Goal: Task Accomplishment & Management: Manage account settings

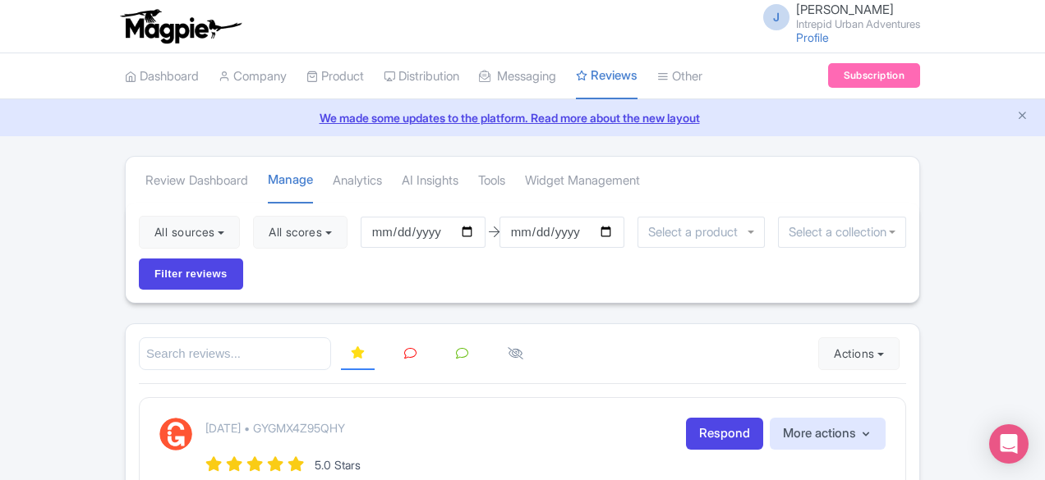
click at [383, 75] on link "Distribution" at bounding box center [421, 76] width 76 height 45
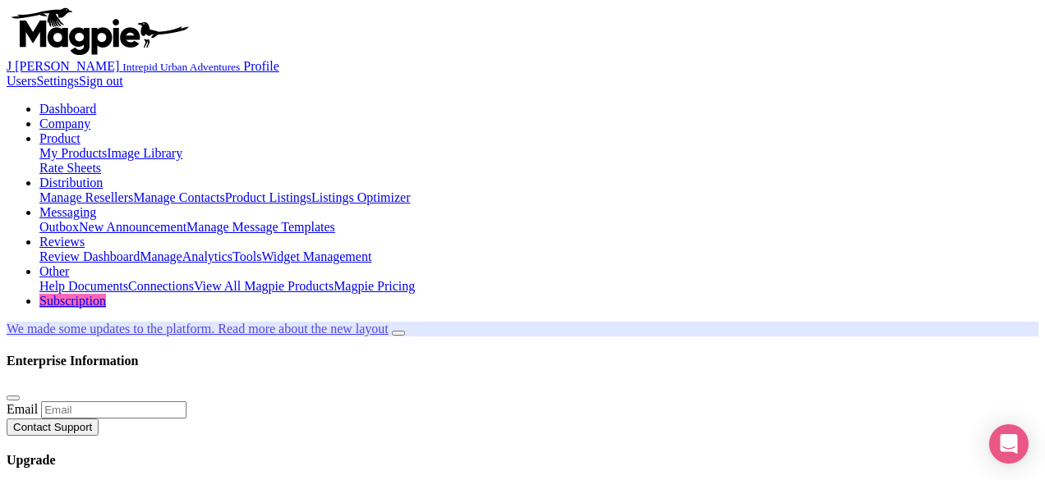
click at [103, 176] on link "Distribution" at bounding box center [70, 183] width 63 height 14
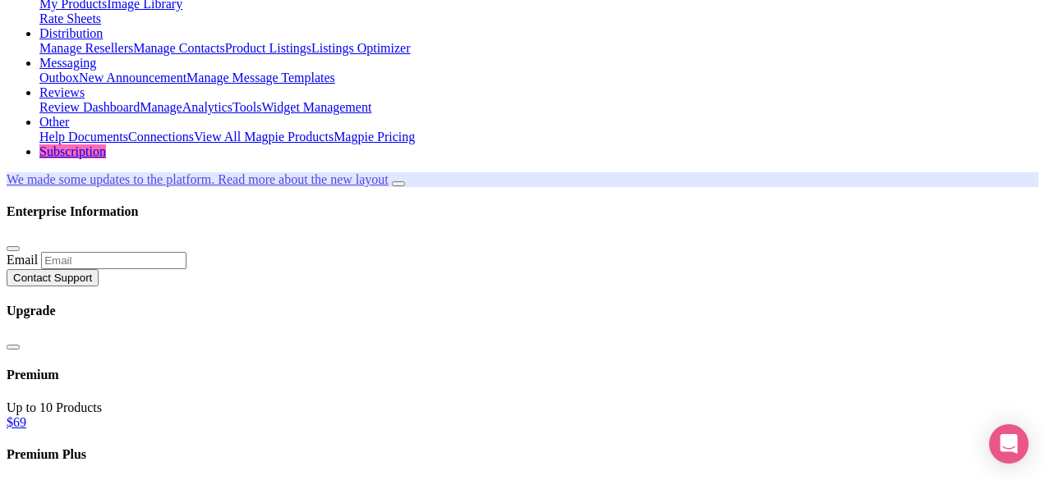
scroll to position [237, 0]
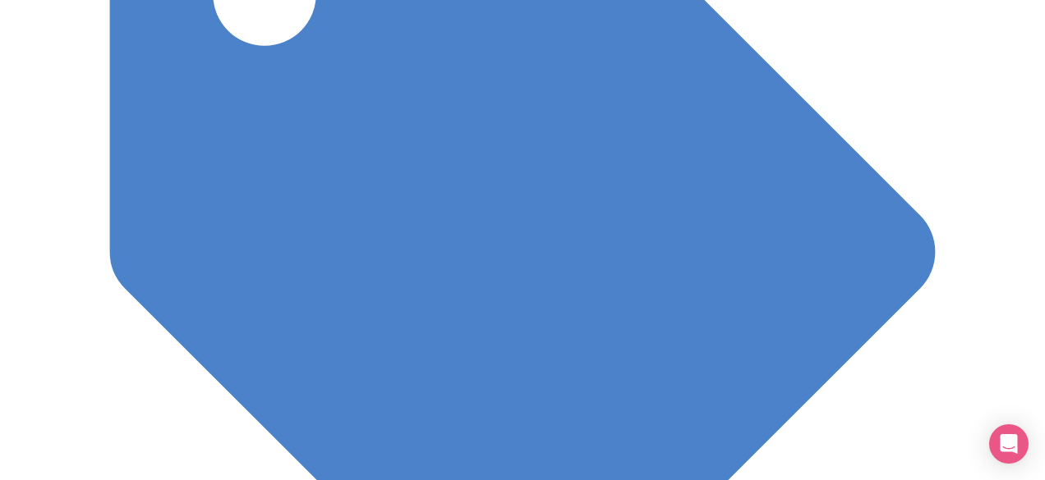
scroll to position [1332, 0]
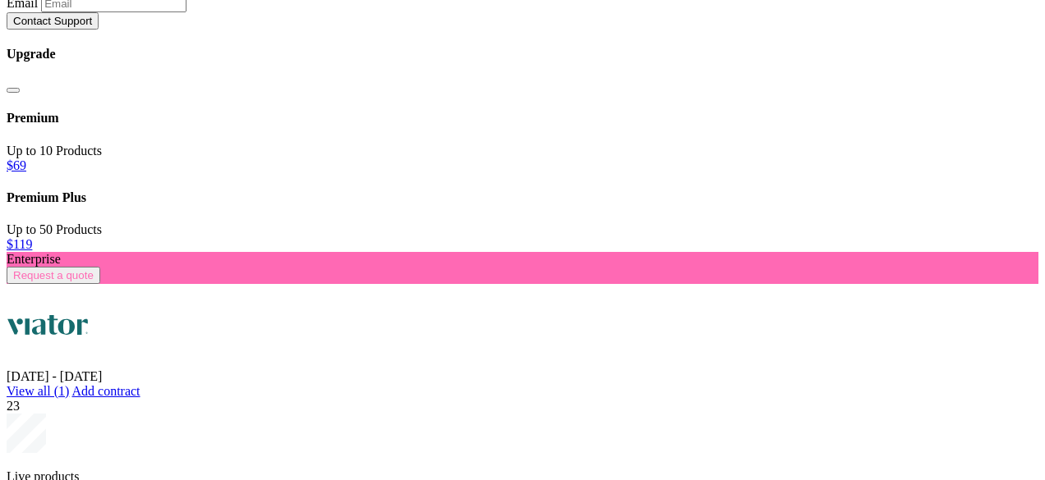
scroll to position [406, 0]
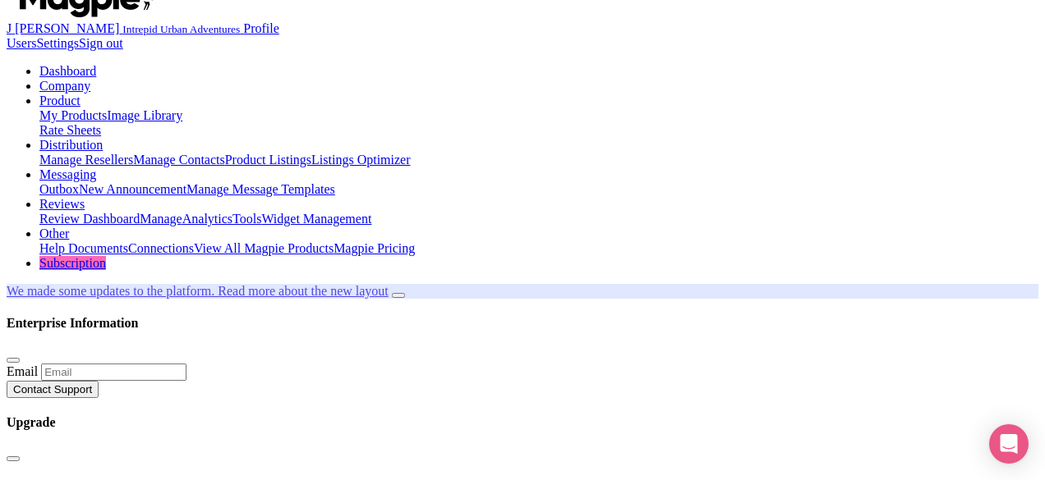
scroll to position [0, 0]
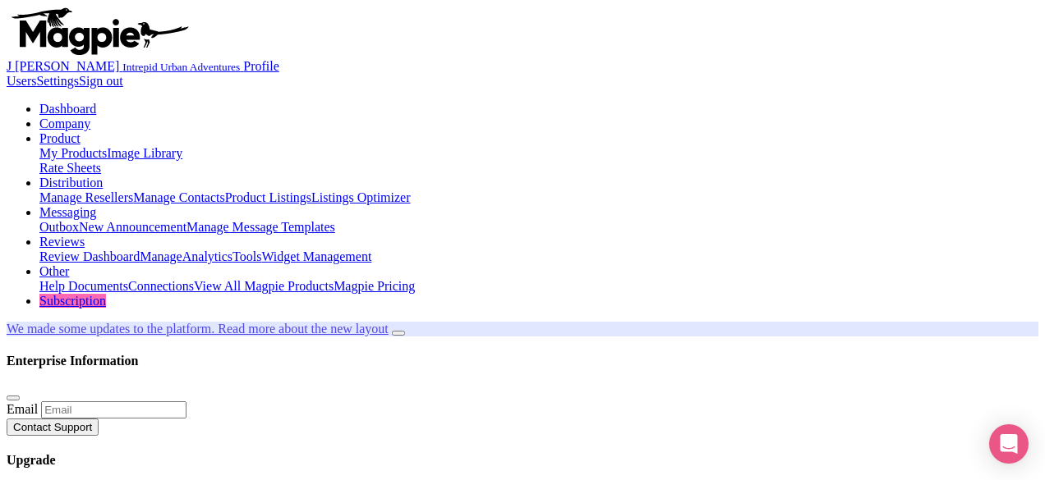
click at [107, 146] on link "My Products" at bounding box center [72, 153] width 67 height 14
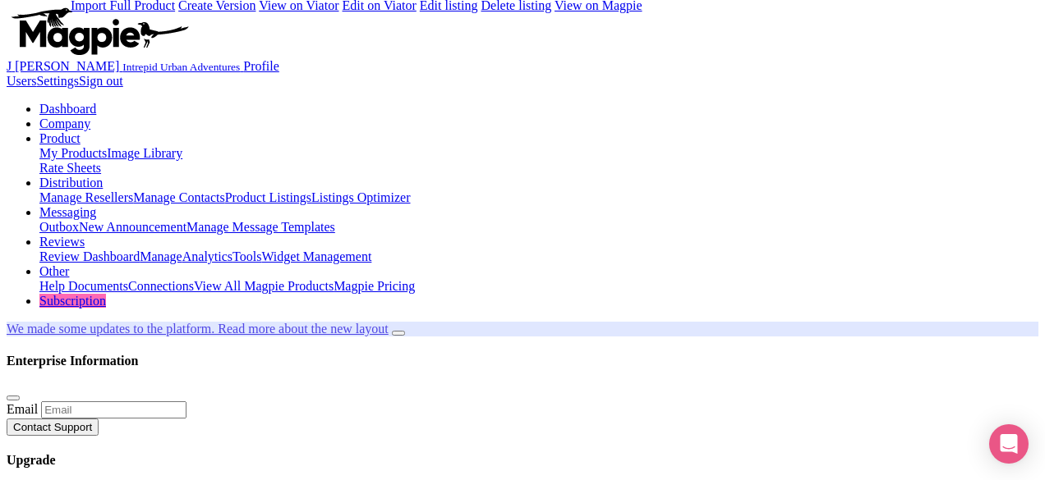
click at [80, 131] on link "Product" at bounding box center [59, 138] width 41 height 14
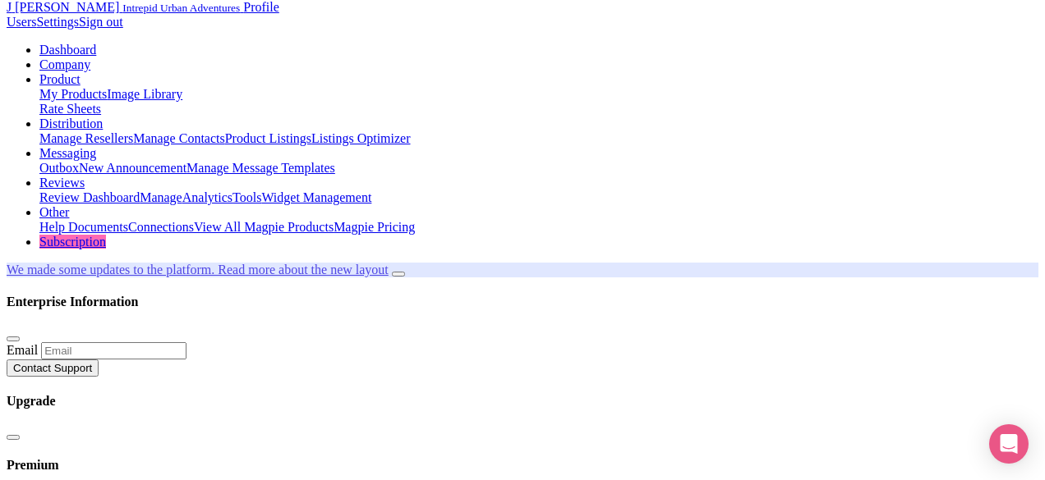
scroll to position [46, 0]
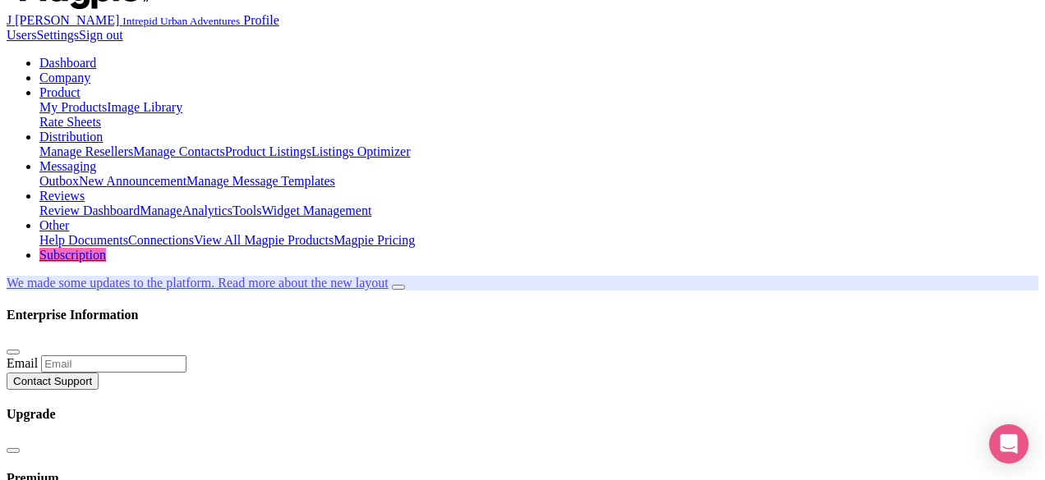
click at [61, 56] on link "Dashboard" at bounding box center [67, 63] width 57 height 14
click at [62, 56] on link "Dashboard" at bounding box center [67, 63] width 57 height 14
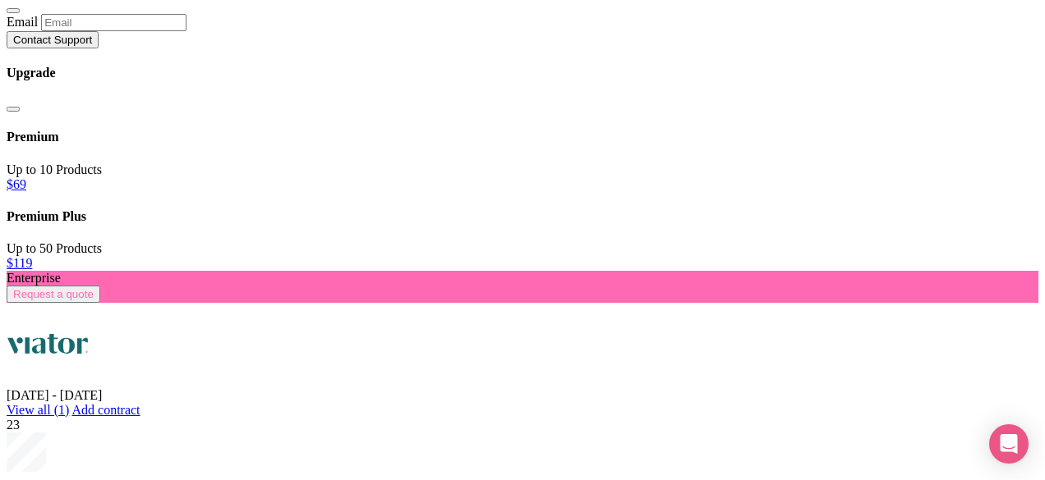
scroll to position [406, 0]
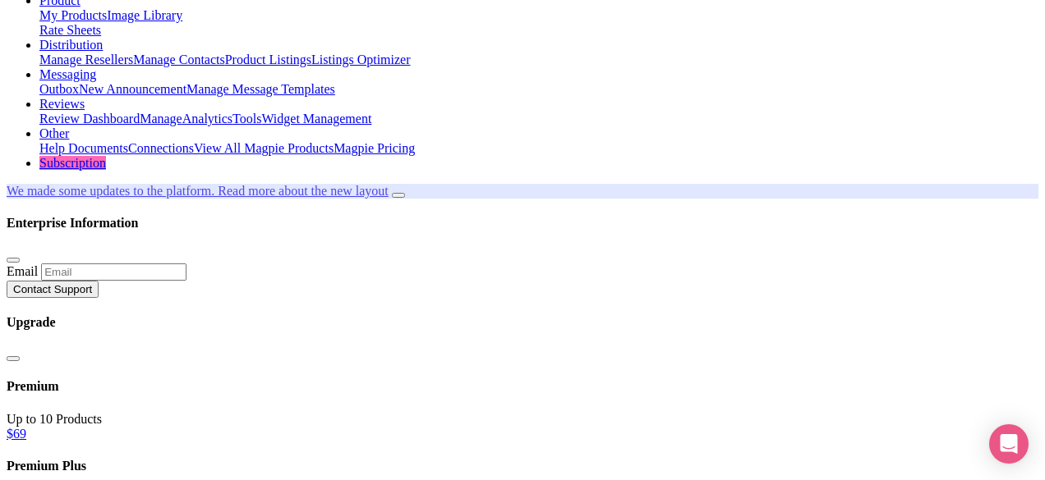
scroll to position [0, 0]
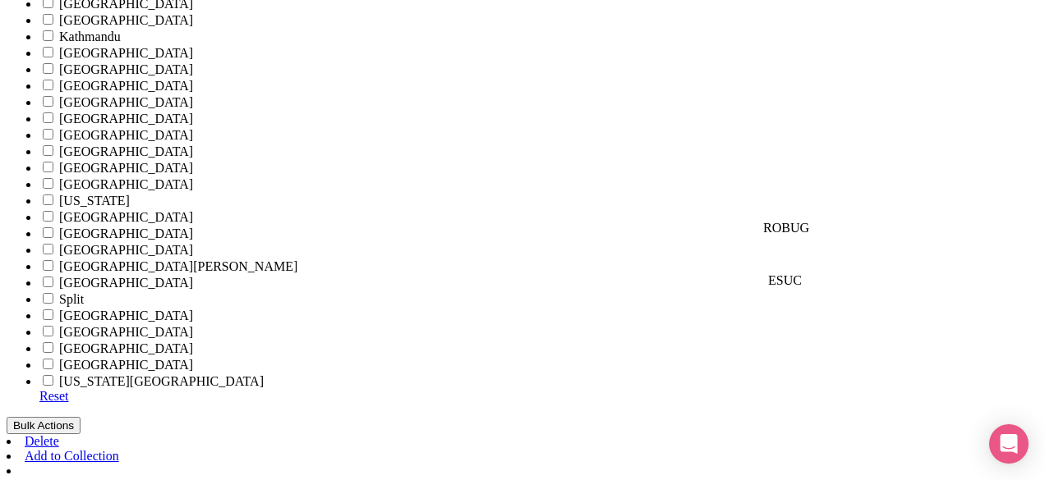
scroll to position [1063, 0]
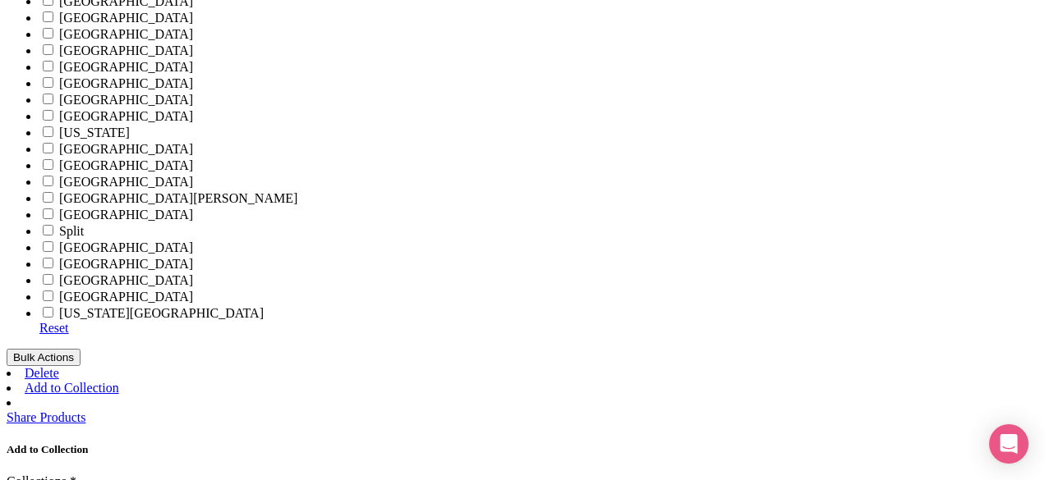
scroll to position [1137, 0]
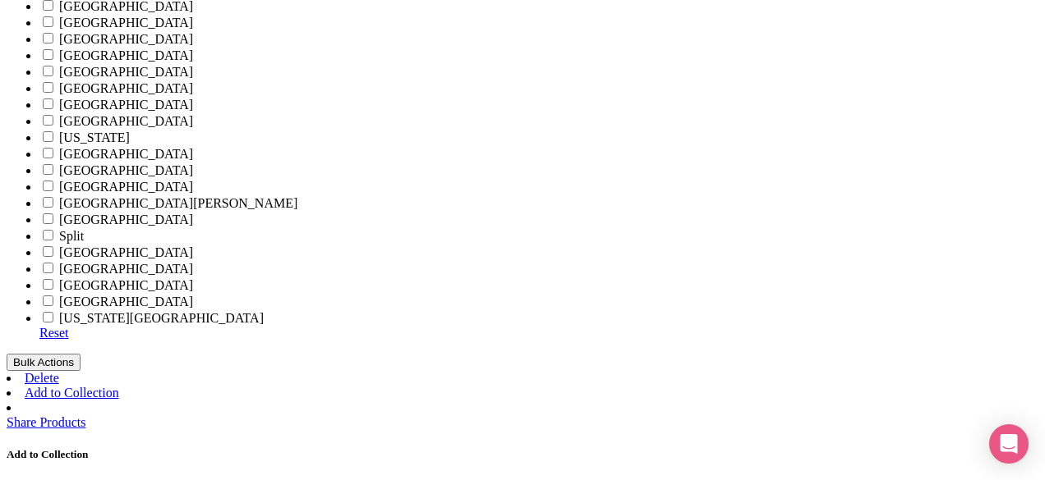
checkbox input "true"
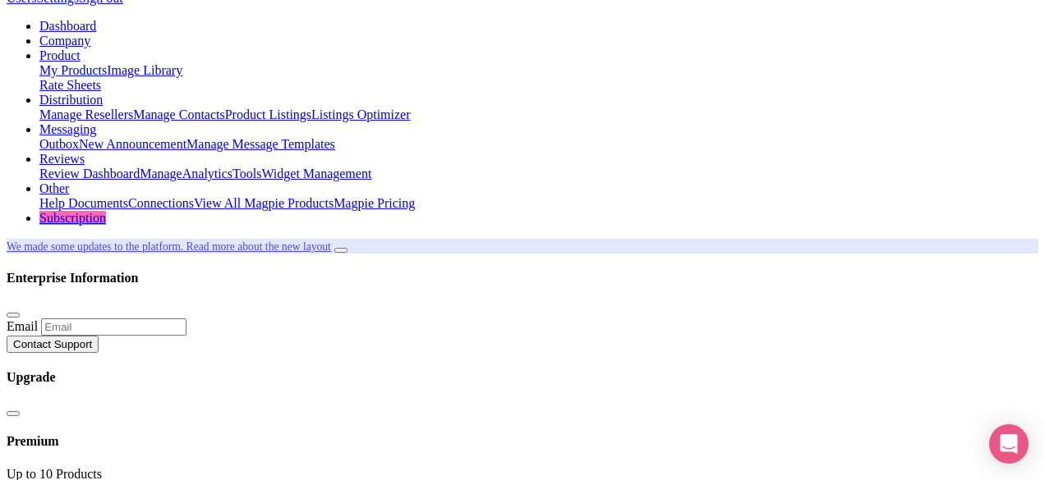
scroll to position [0, 0]
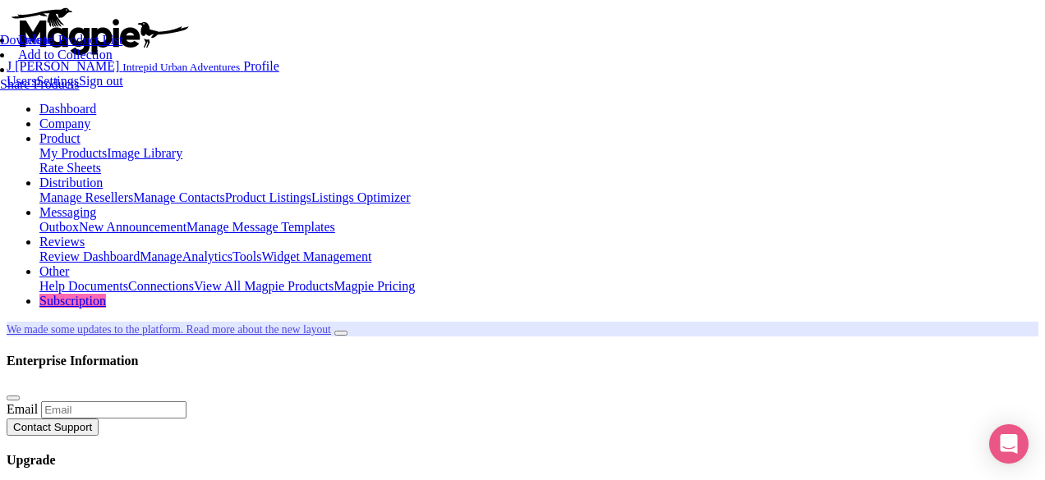
click at [311, 191] on link "Product Listings" at bounding box center [268, 198] width 86 height 14
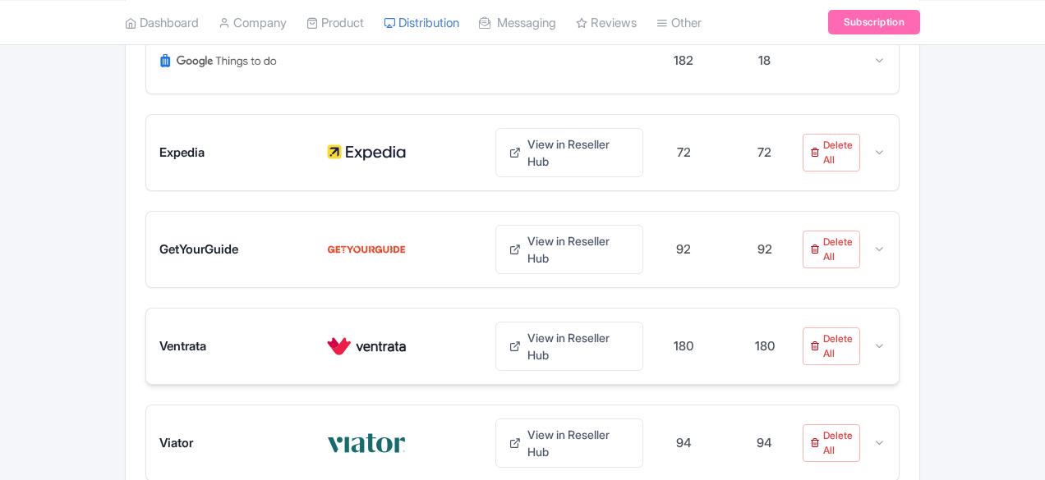
scroll to position [301, 0]
click at [424, 430] on div at bounding box center [401, 443] width 148 height 26
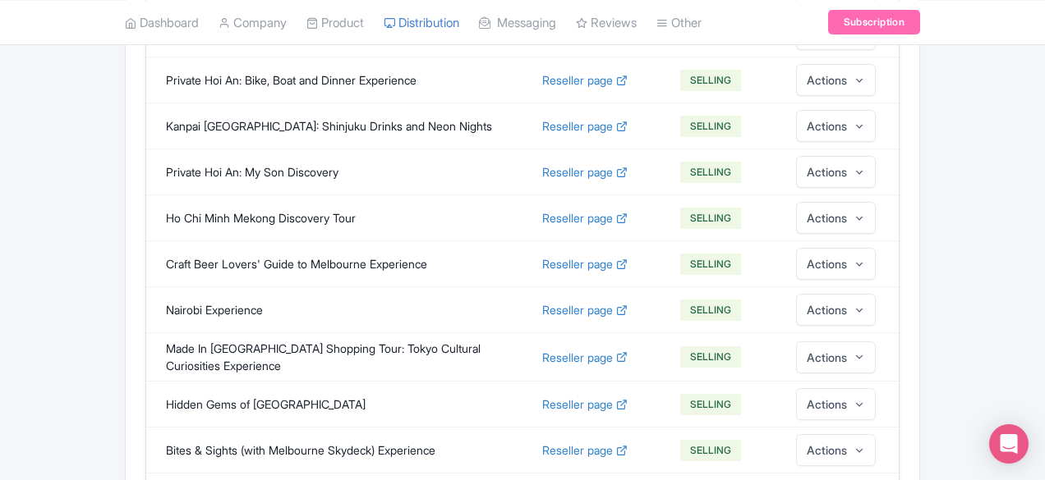
scroll to position [4580, 0]
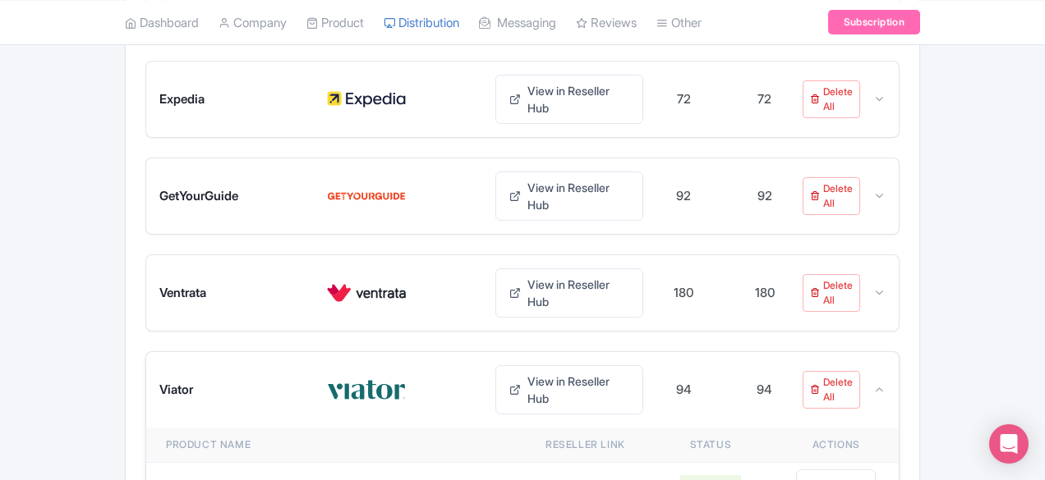
scroll to position [355, 0]
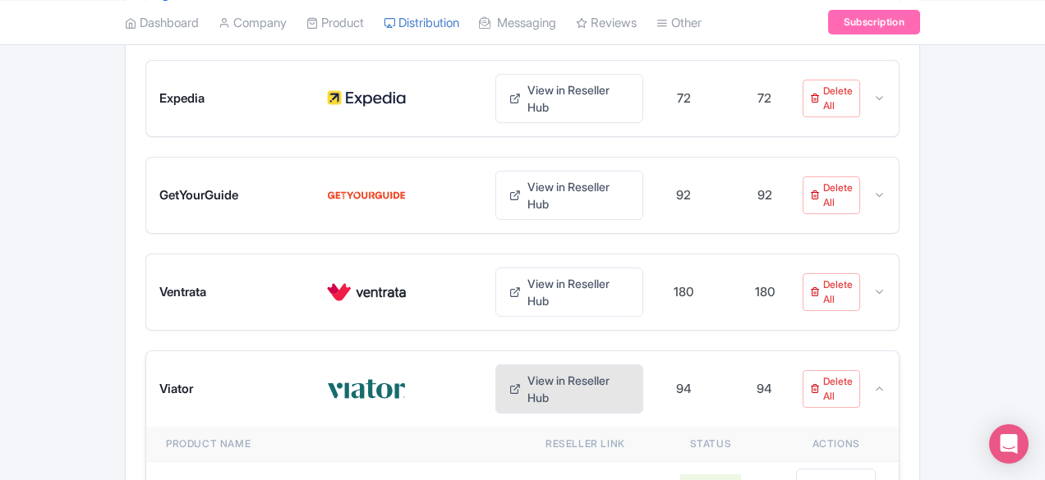
click at [573, 365] on link "View in Reseller Hub" at bounding box center [569, 389] width 148 height 49
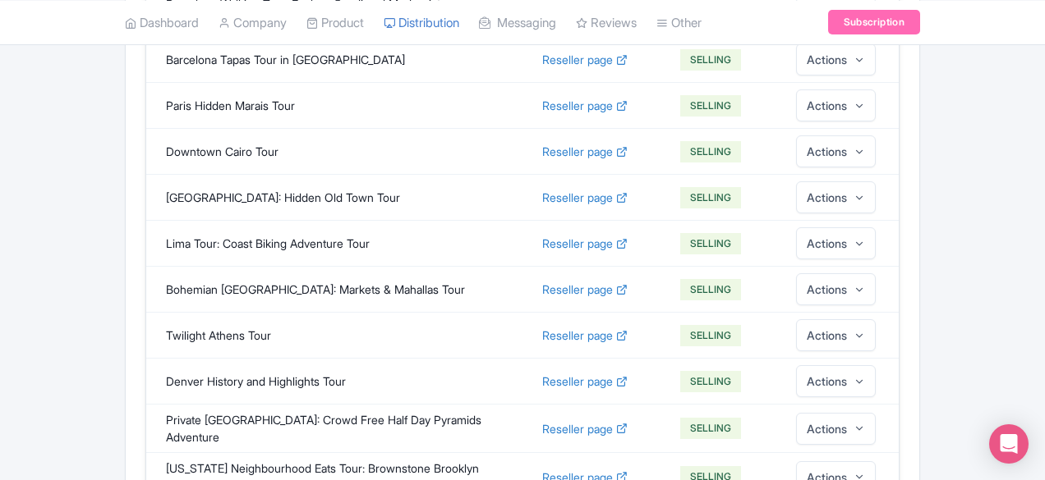
scroll to position [1209, 0]
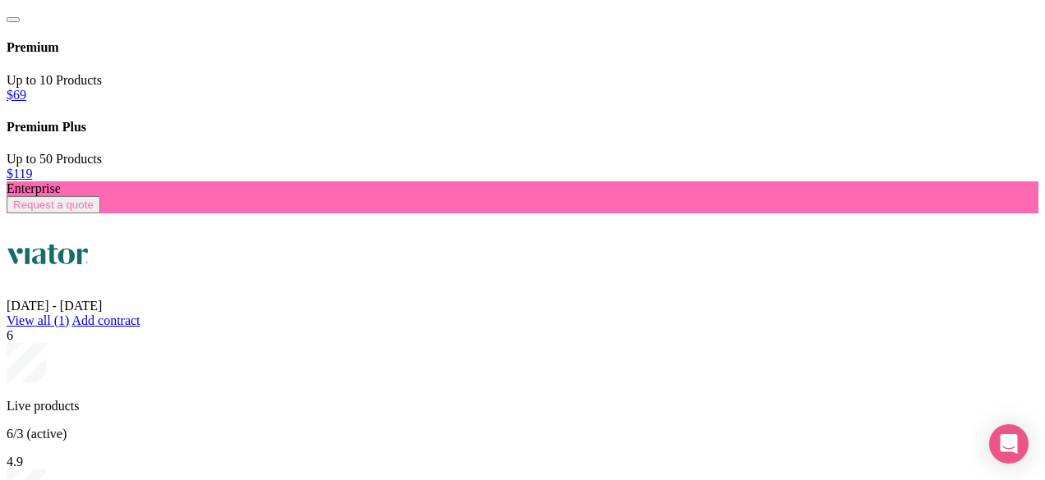
scroll to position [478, 0]
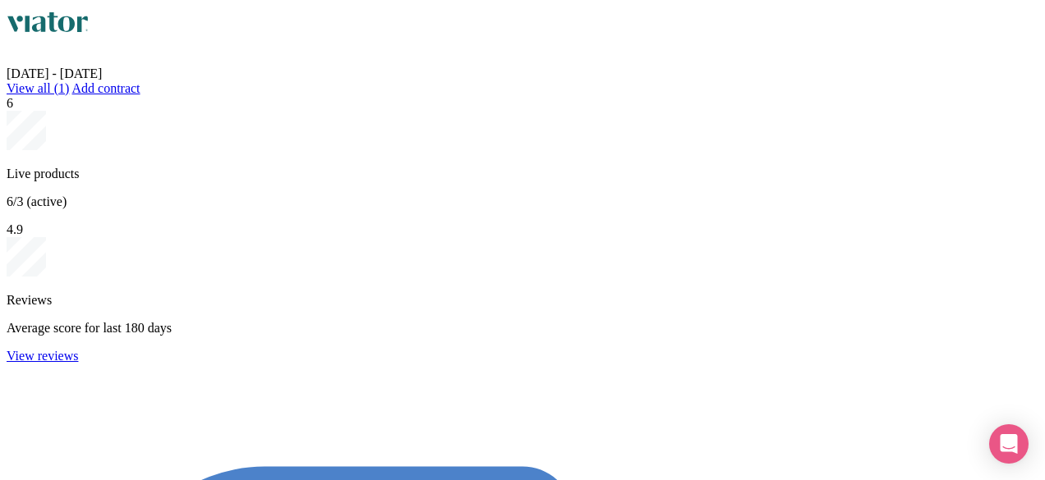
type input "g"
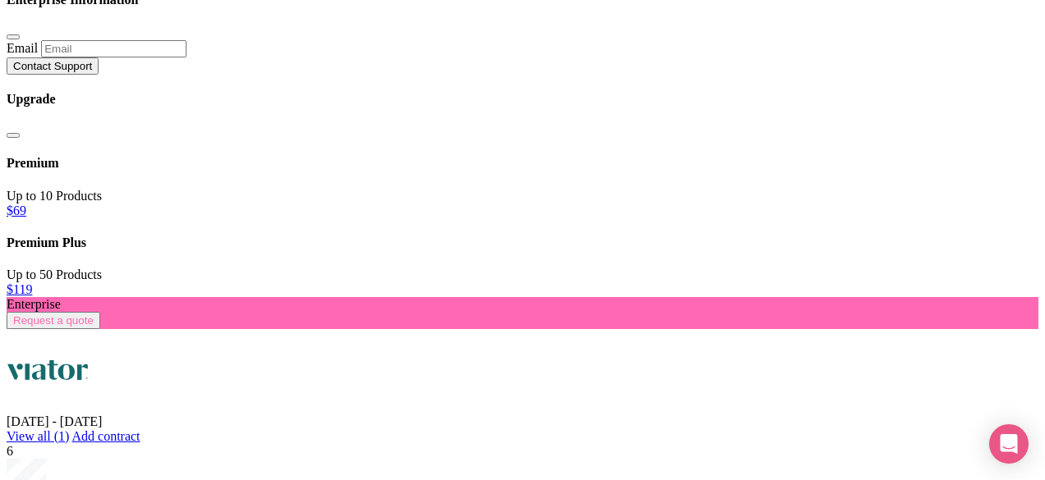
scroll to position [360, 0]
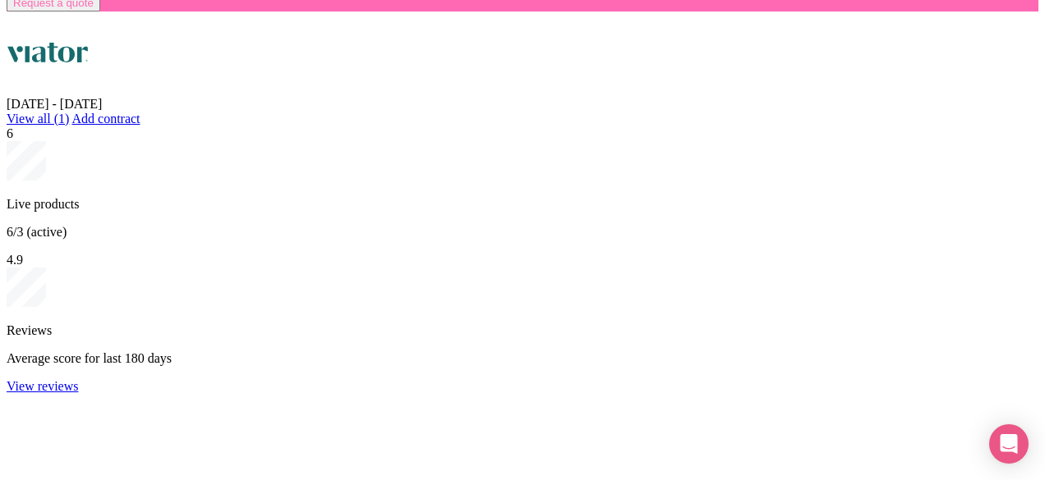
scroll to position [683, 0]
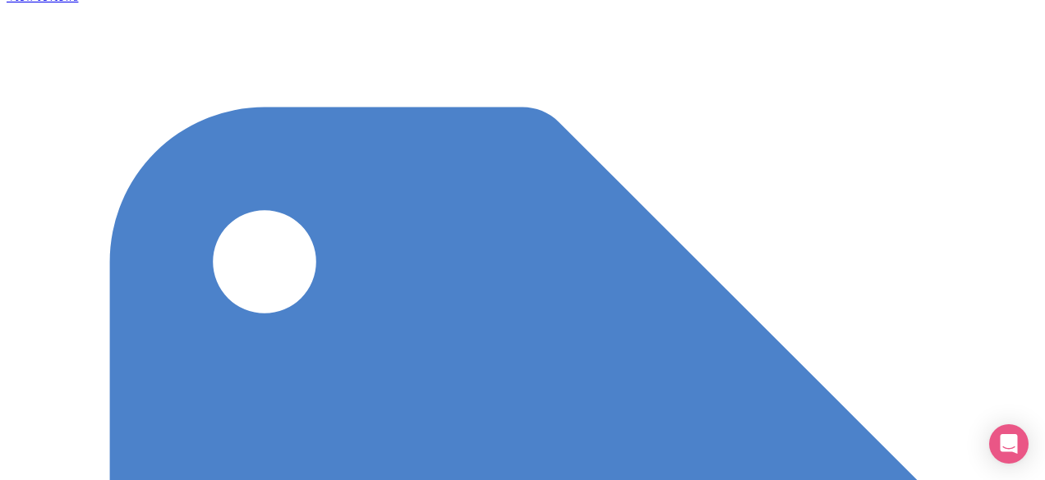
scroll to position [1337, 0]
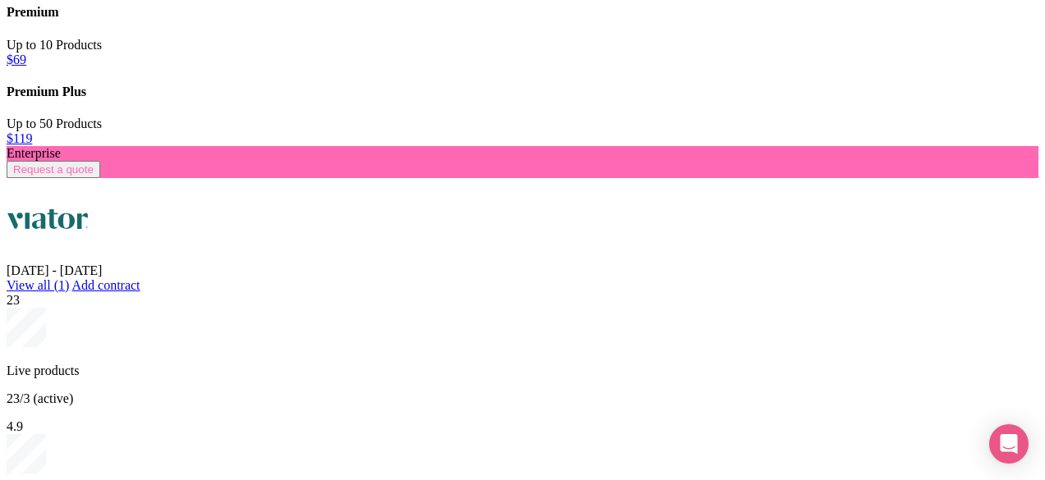
scroll to position [524, 0]
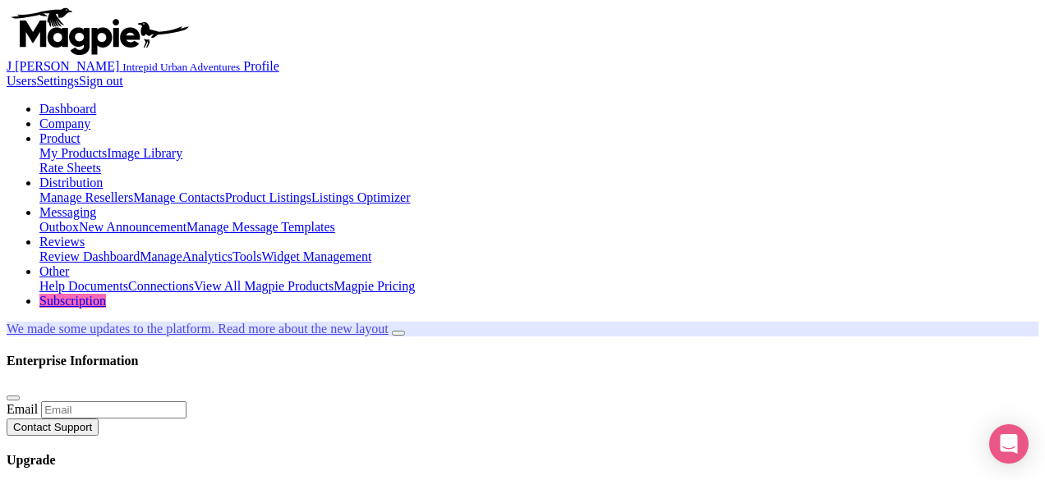
scroll to position [406, 0]
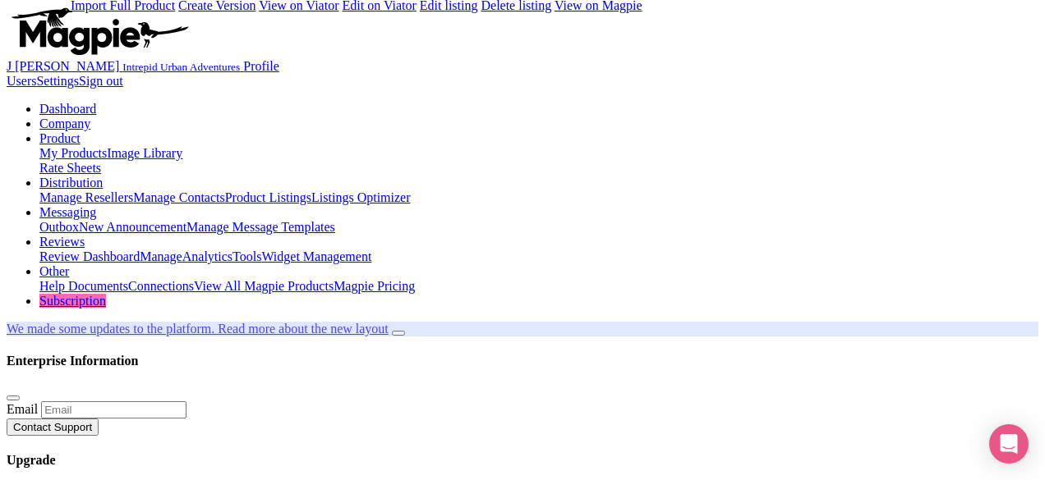
click at [85, 235] on link "Reviews" at bounding box center [61, 242] width 45 height 14
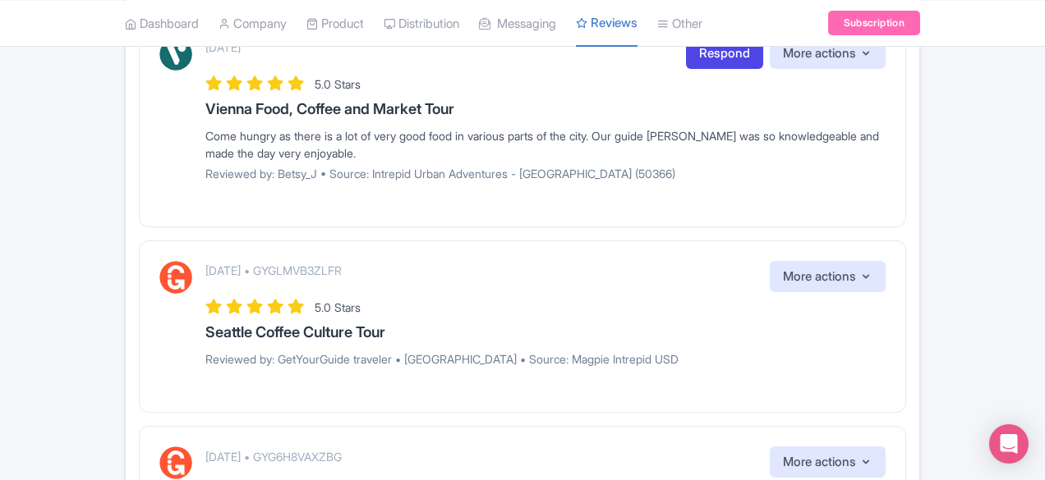
scroll to position [2061, 0]
